Goal: Check status

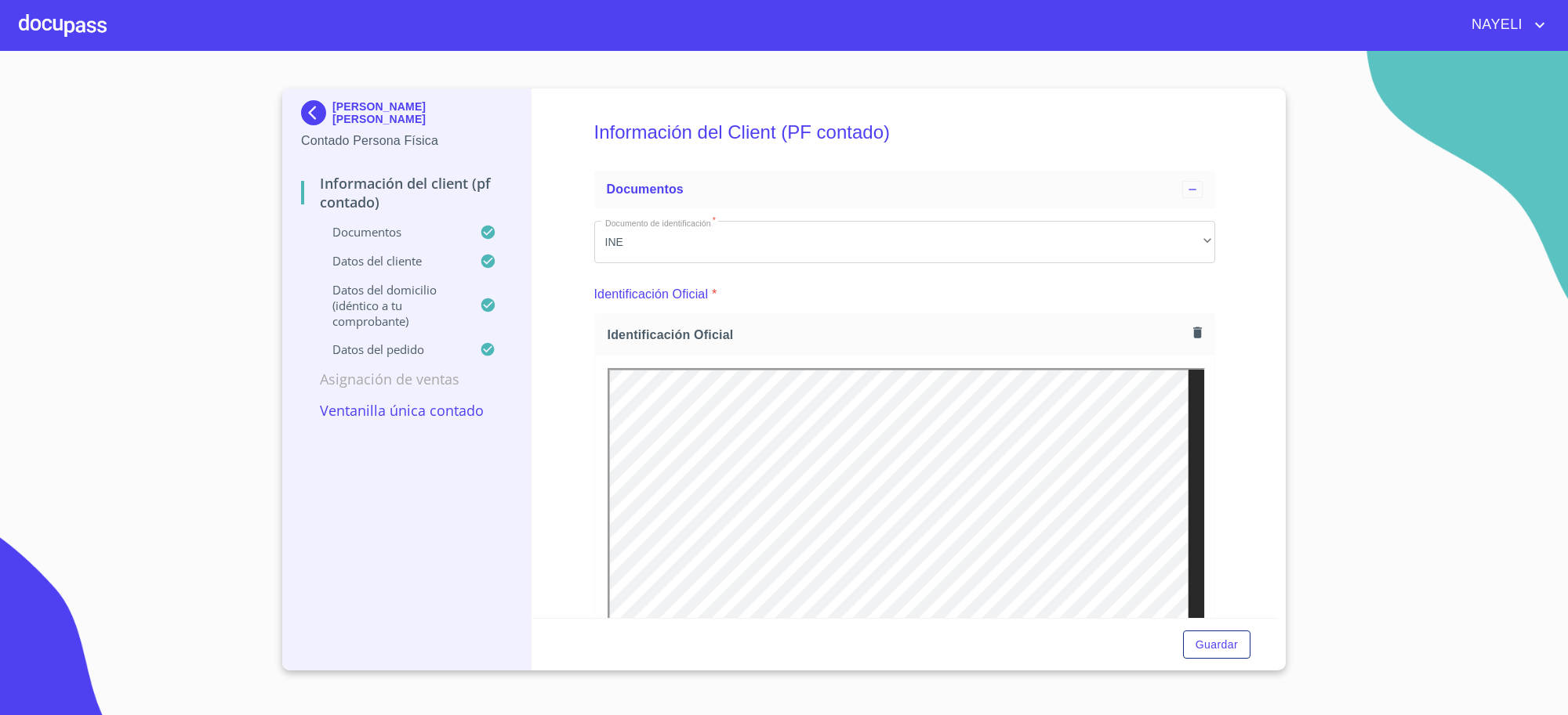
scroll to position [4308, 0]
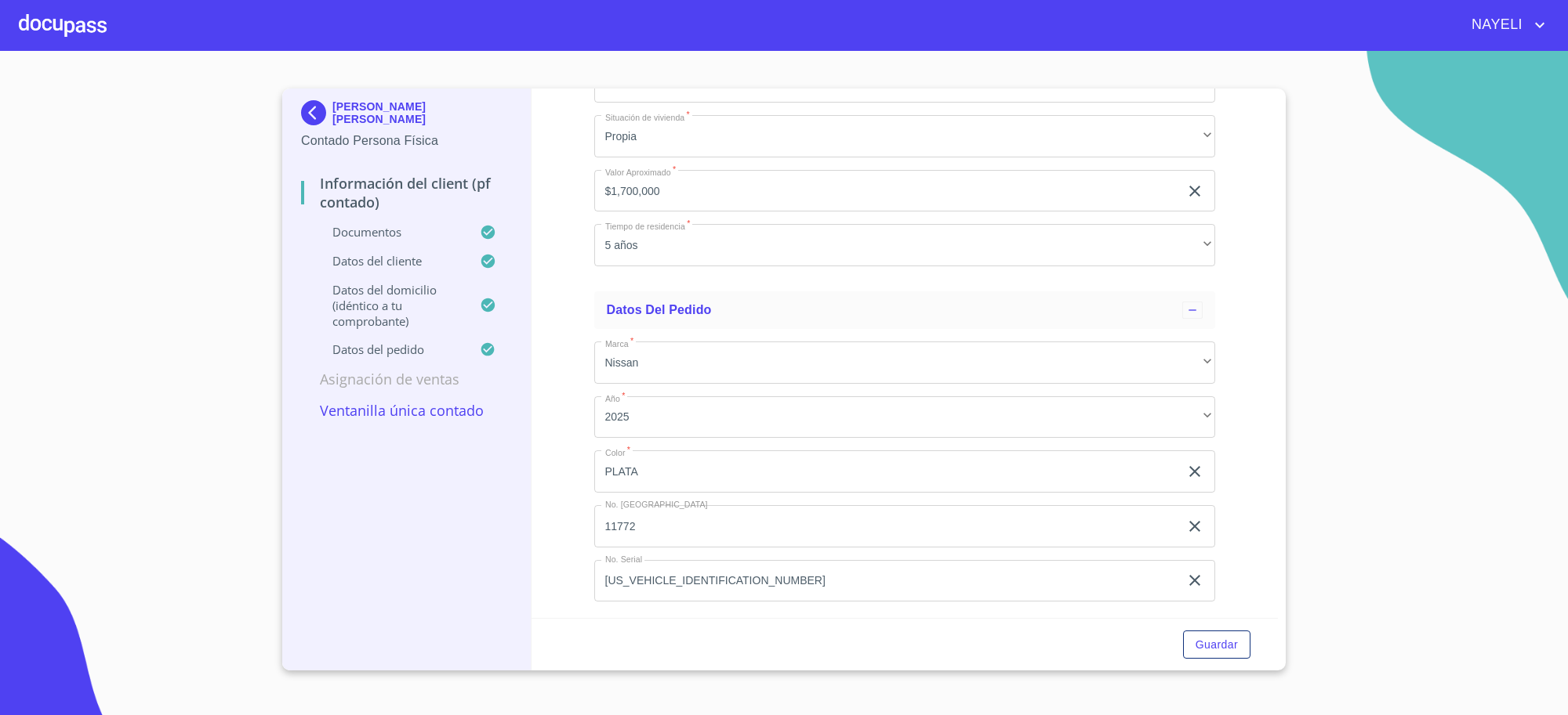
click at [366, 101] on div "[PERSON_NAME] [PERSON_NAME]" at bounding box center [406, 116] width 211 height 31
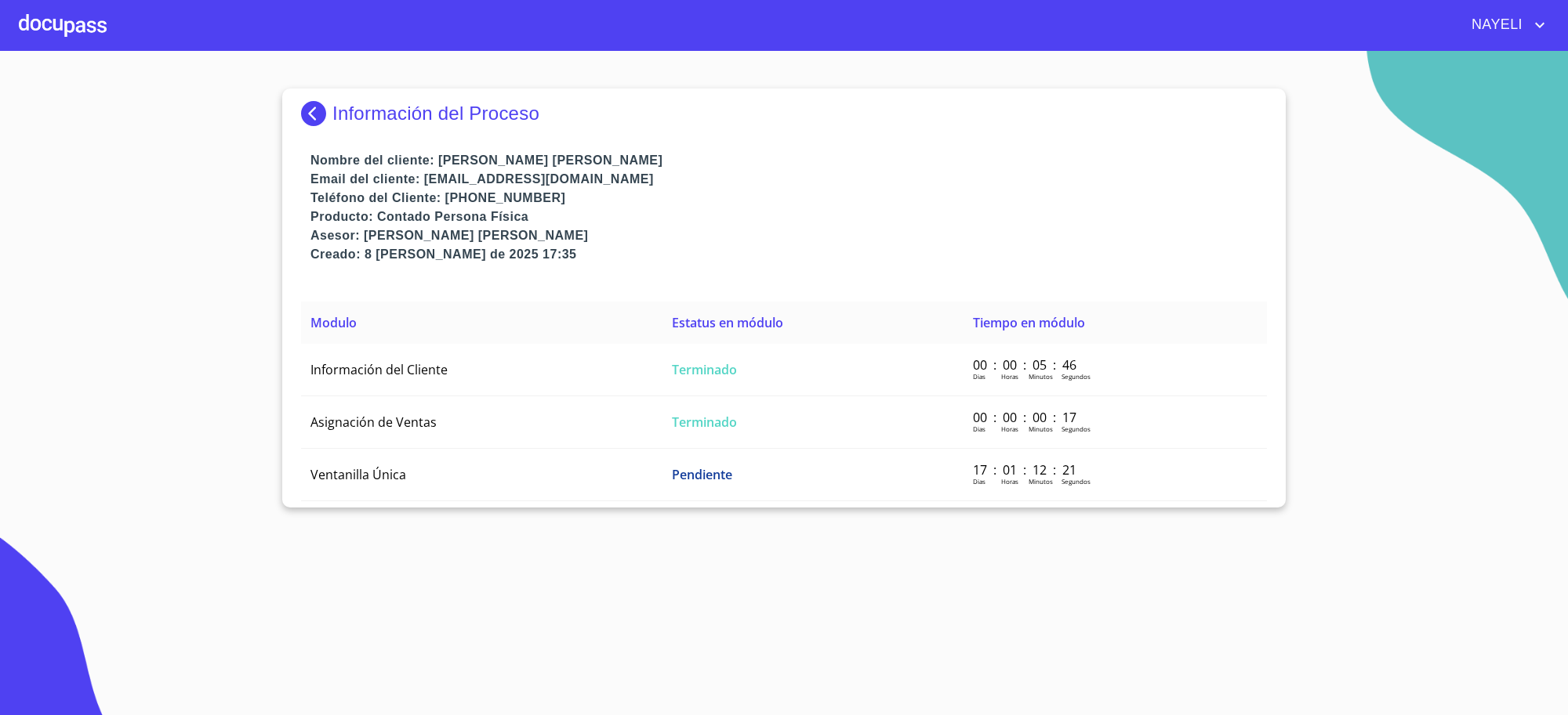
click at [366, 101] on div "Información del Proceso" at bounding box center [784, 113] width 966 height 25
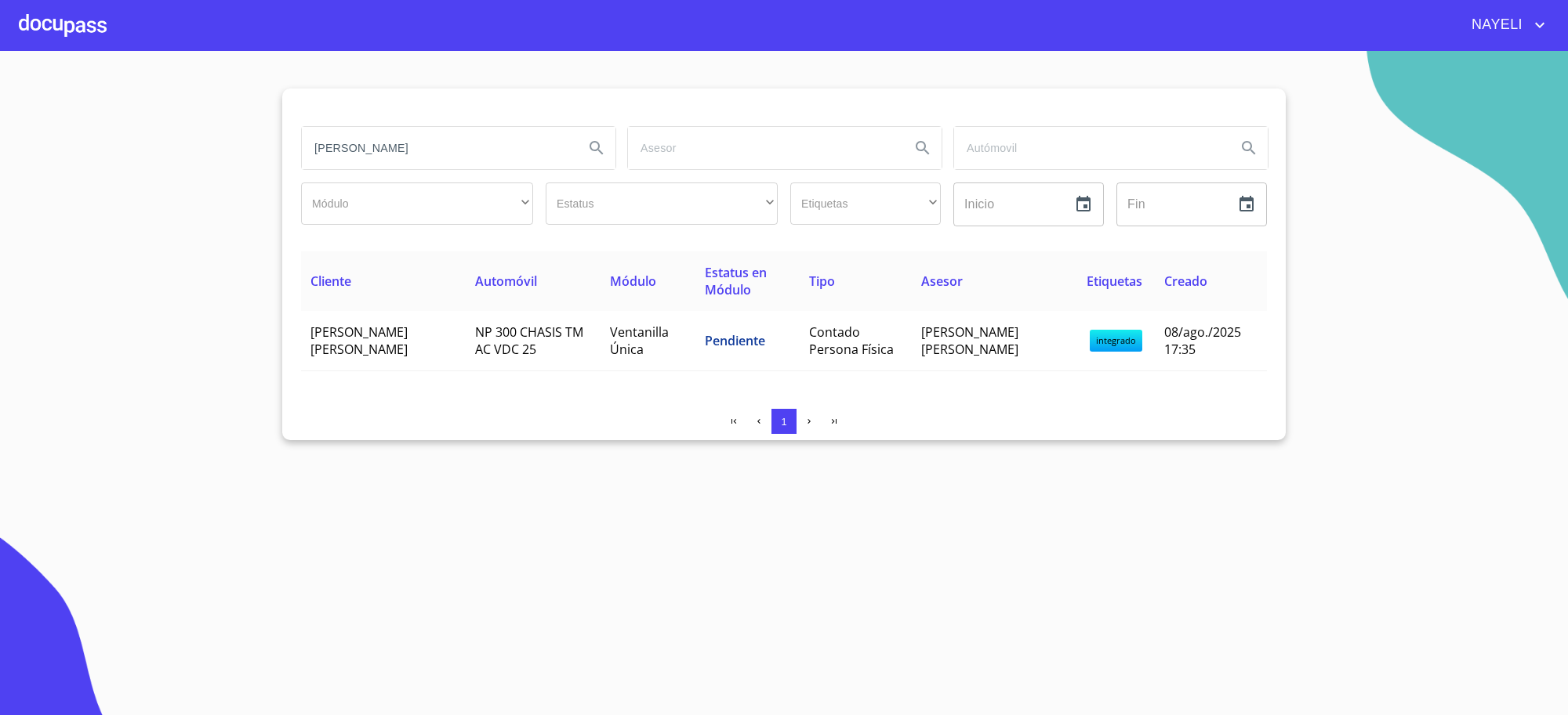
click at [427, 151] on input "[PERSON_NAME]" at bounding box center [437, 148] width 270 height 42
type input "bachoco"
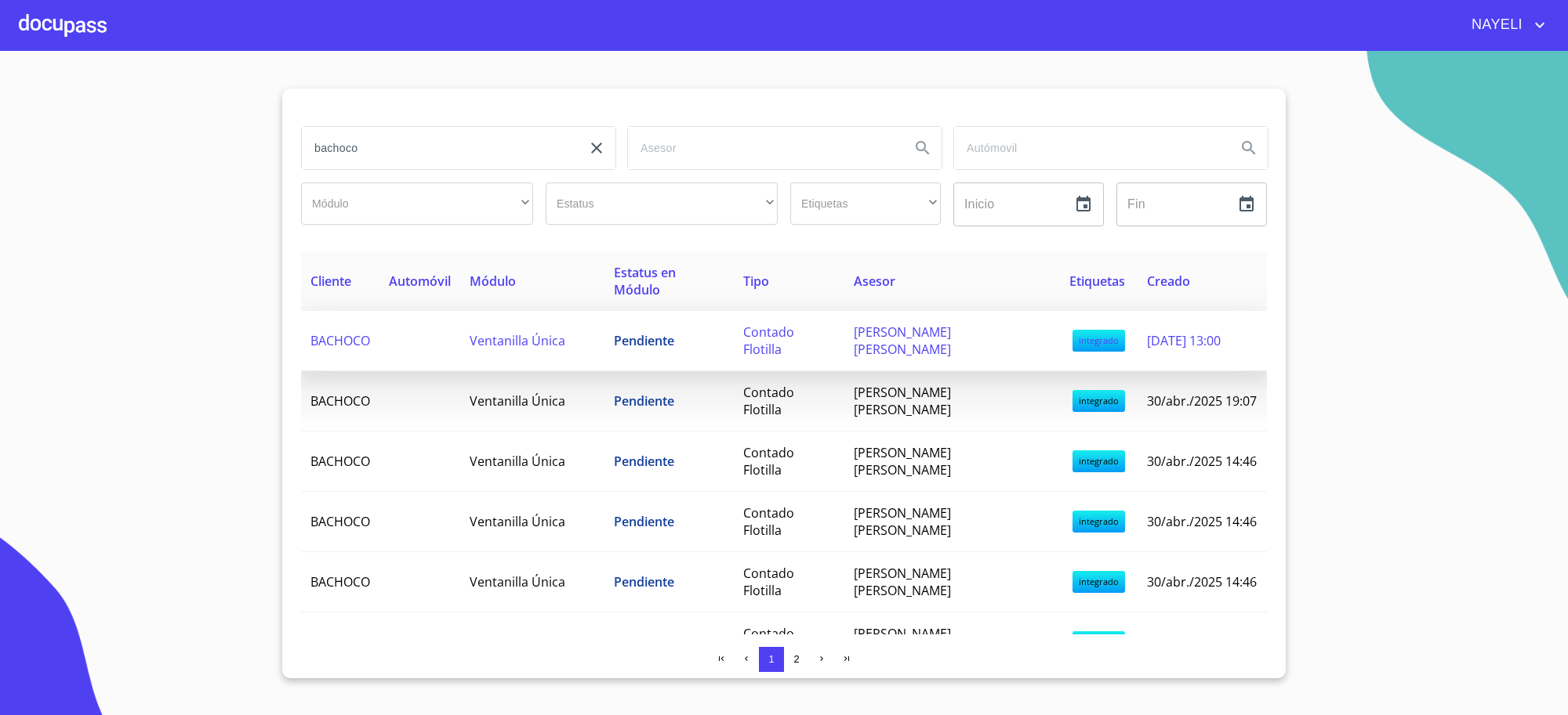
click at [575, 312] on td "Ventanilla Única" at bounding box center [532, 342] width 145 height 61
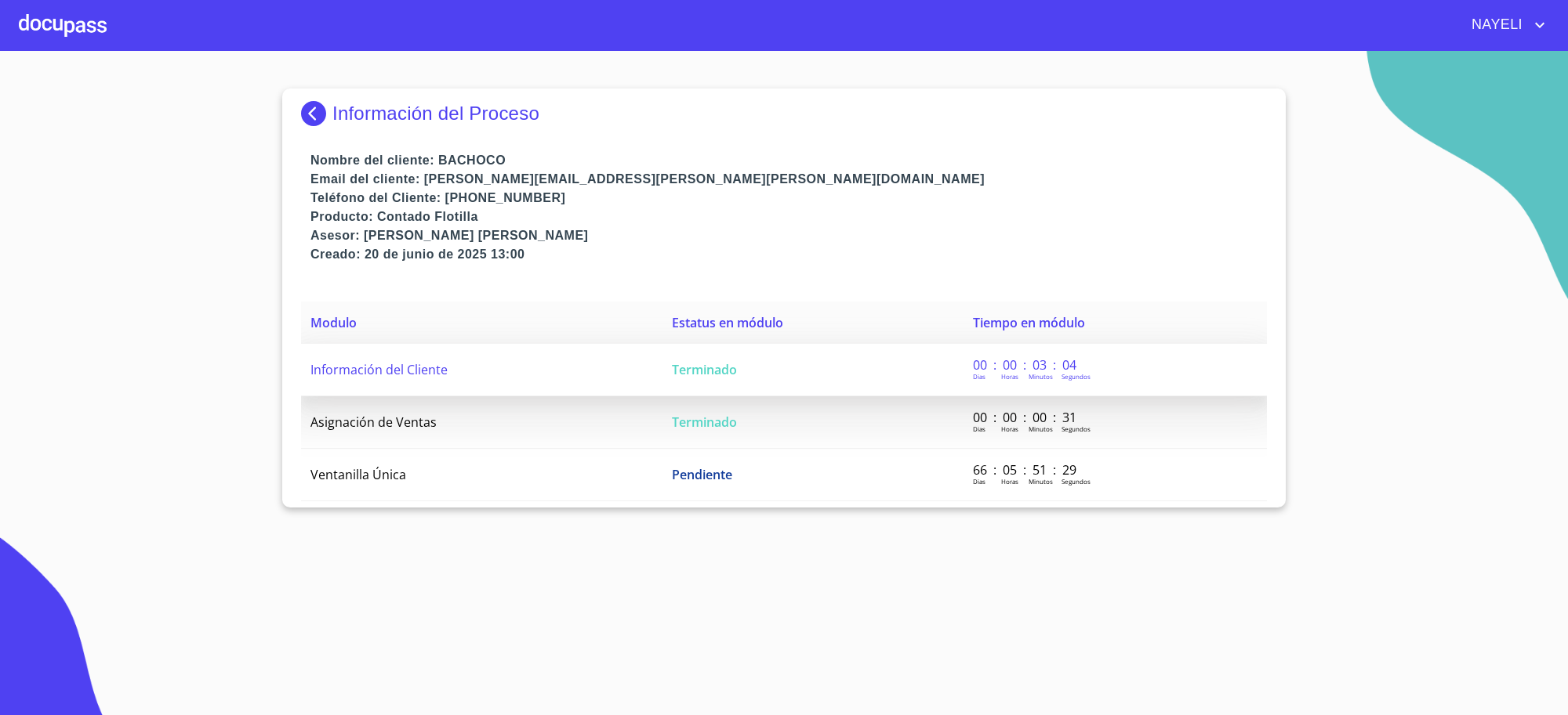
click at [778, 353] on td "Terminado" at bounding box center [813, 370] width 301 height 53
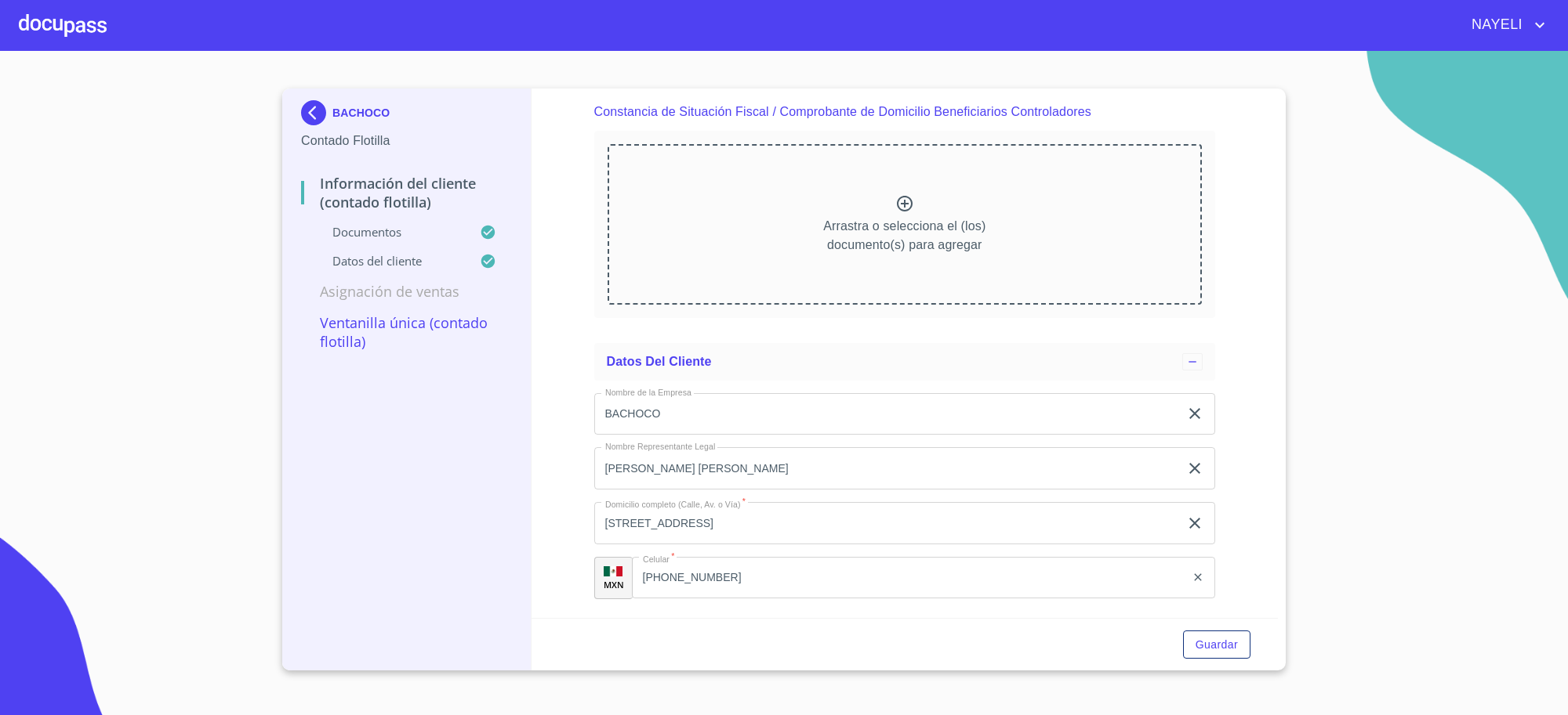
scroll to position [3962, 0]
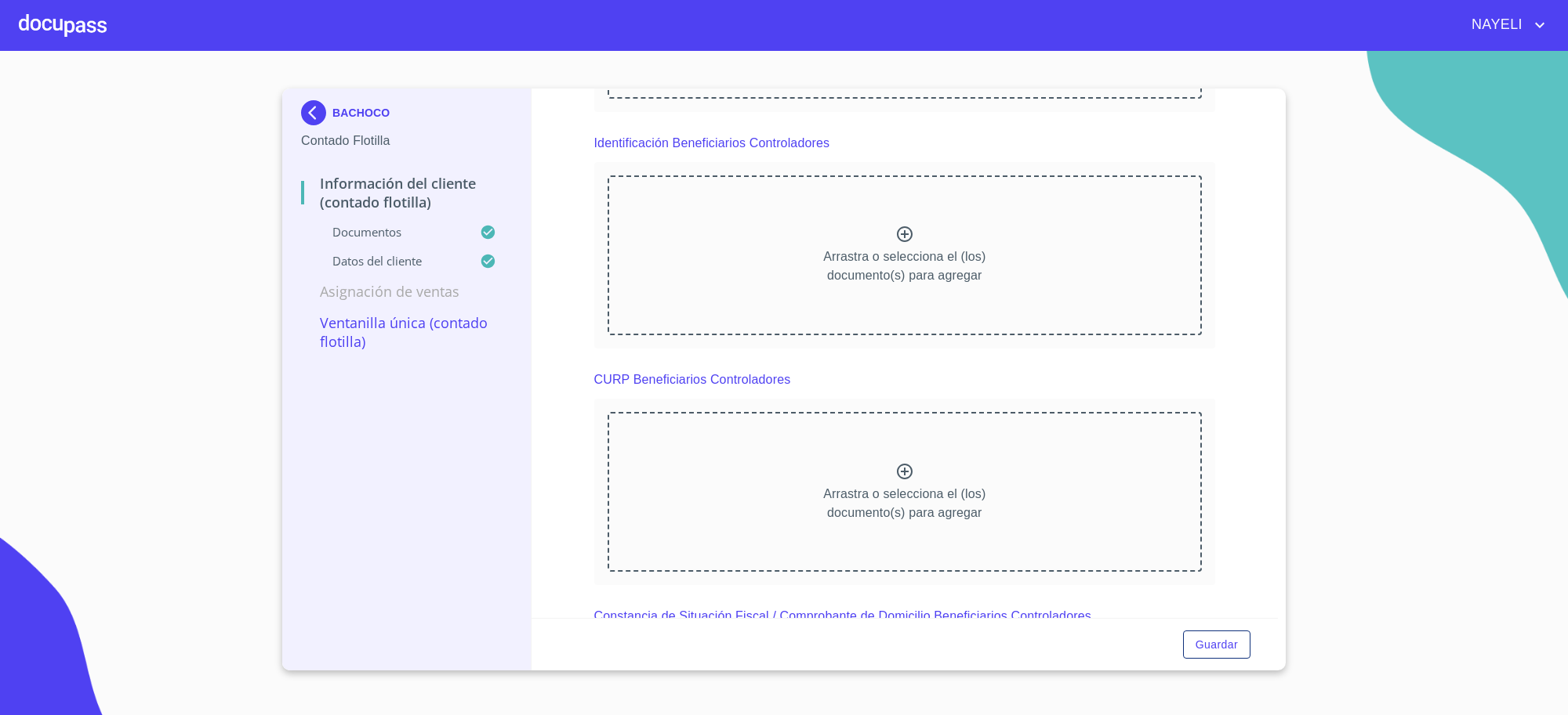
click at [334, 102] on div "BACHOCO" at bounding box center [406, 116] width 211 height 31
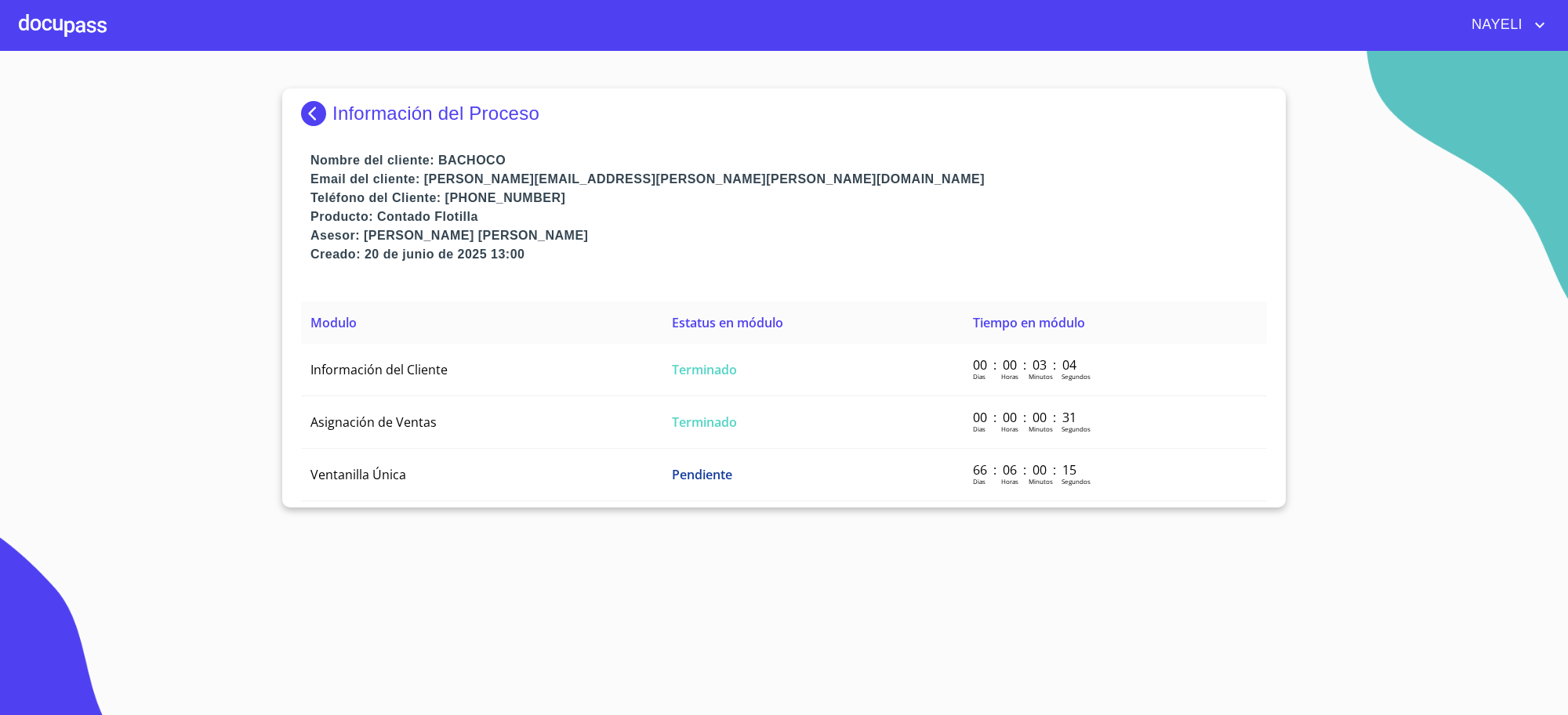
click at [334, 102] on div "Información del Proceso" at bounding box center [784, 113] width 966 height 25
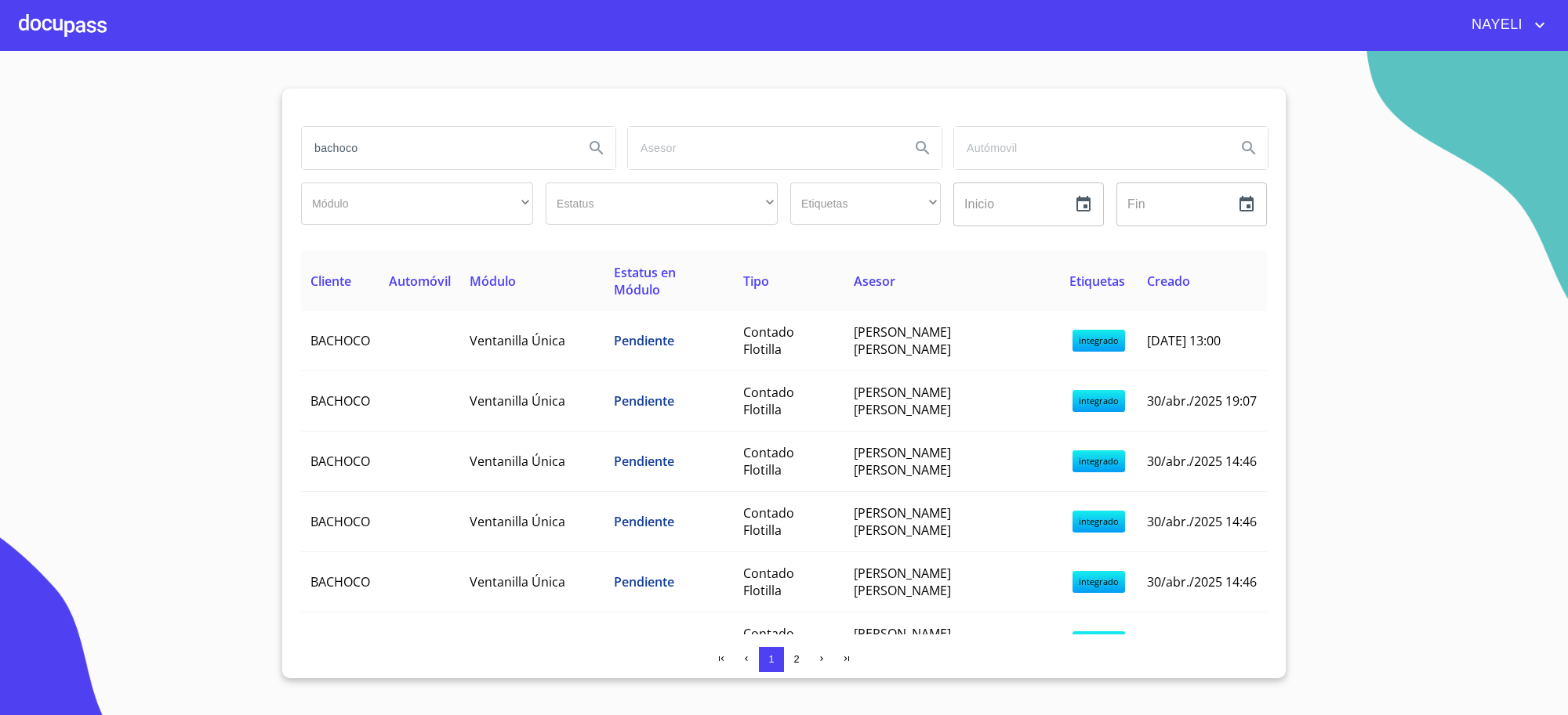
click at [370, 151] on input "bachoco" at bounding box center [437, 148] width 270 height 42
type input "[PERSON_NAME]"
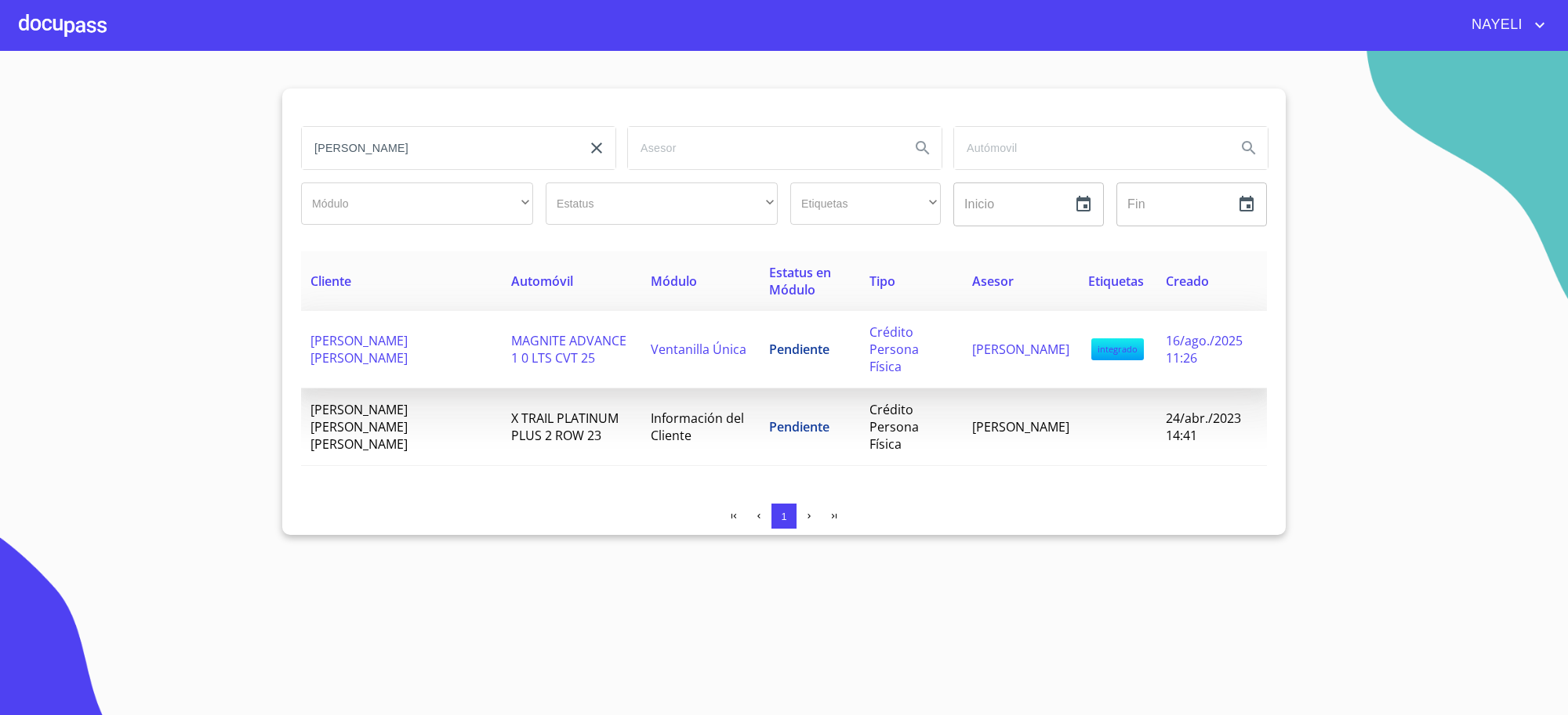
click at [575, 362] on td "MAGNITE ADVANCE 1 0 LTS CVT 25" at bounding box center [571, 350] width 140 height 77
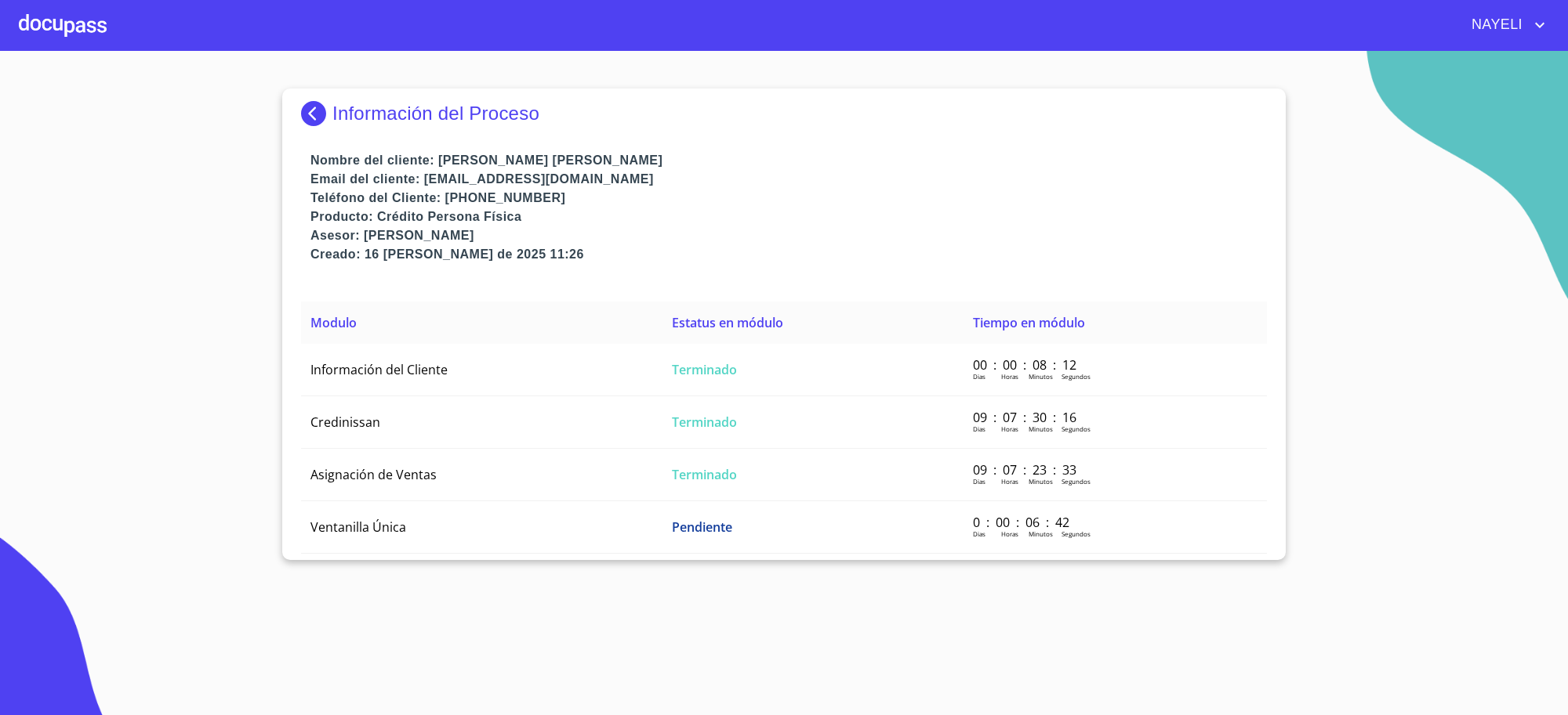
click at [760, 369] on td "Terminado" at bounding box center [813, 370] width 301 height 53
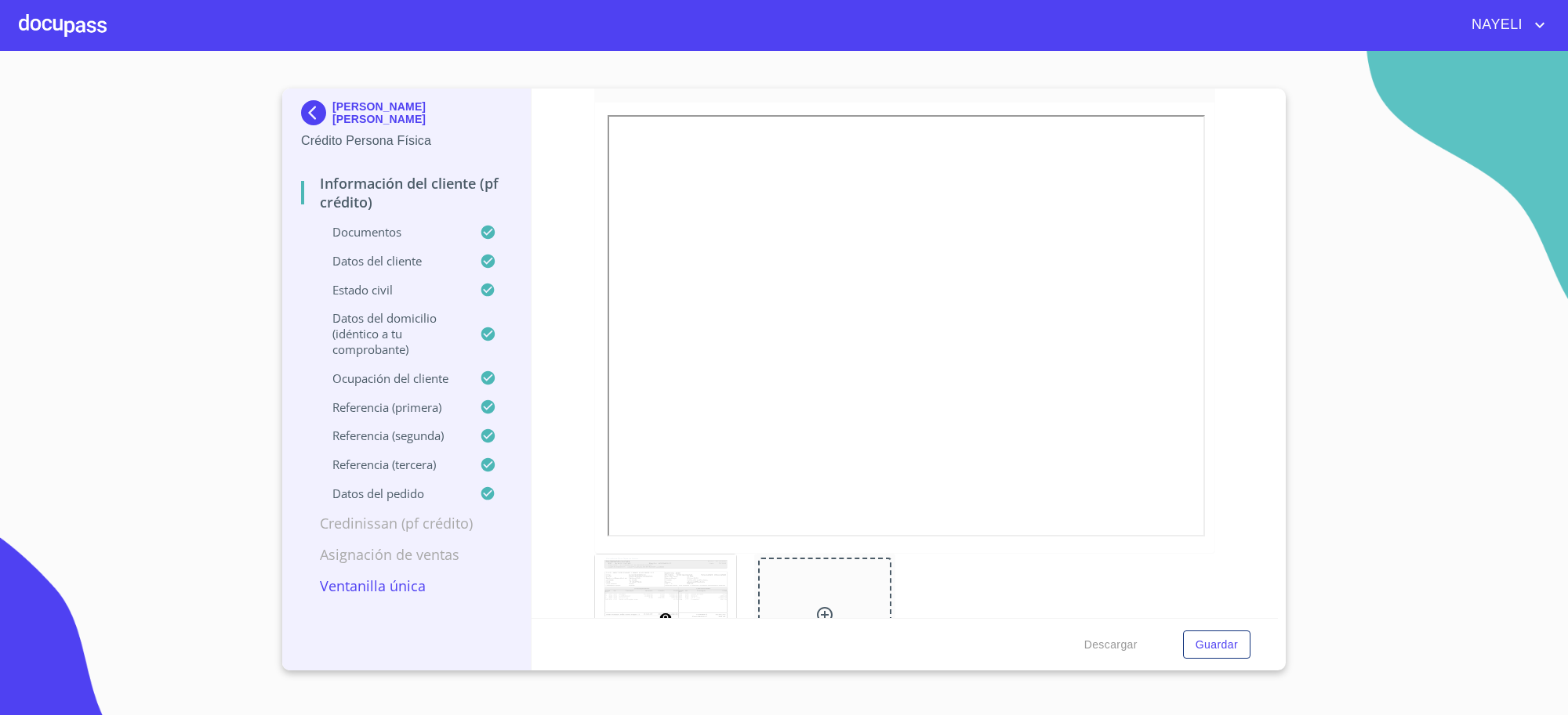
click at [1189, 502] on div at bounding box center [905, 328] width 620 height 451
